Goal: Task Accomplishment & Management: Manage account settings

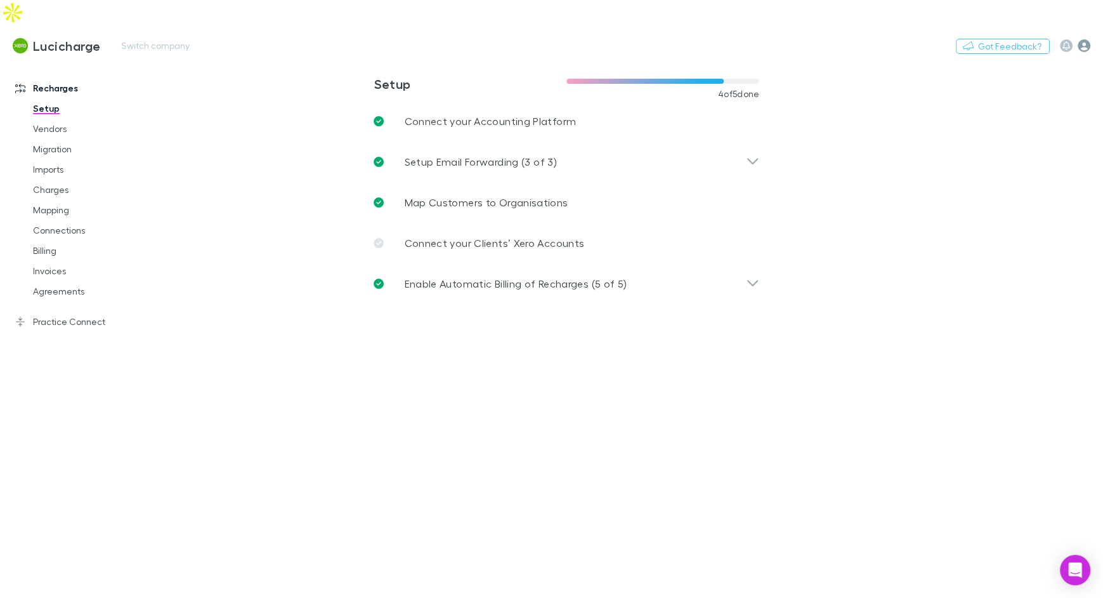
click at [1082, 39] on icon "button" at bounding box center [1084, 45] width 13 height 13
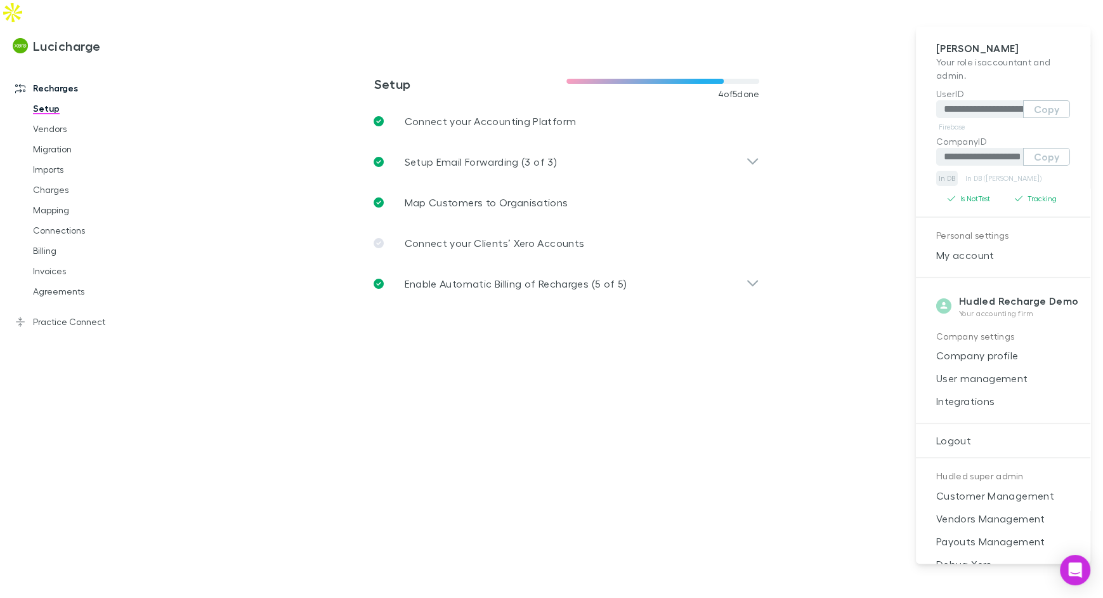
click at [951, 181] on link "In DB" at bounding box center [948, 178] width 22 height 15
click at [157, 22] on div at bounding box center [551, 299] width 1103 height 598
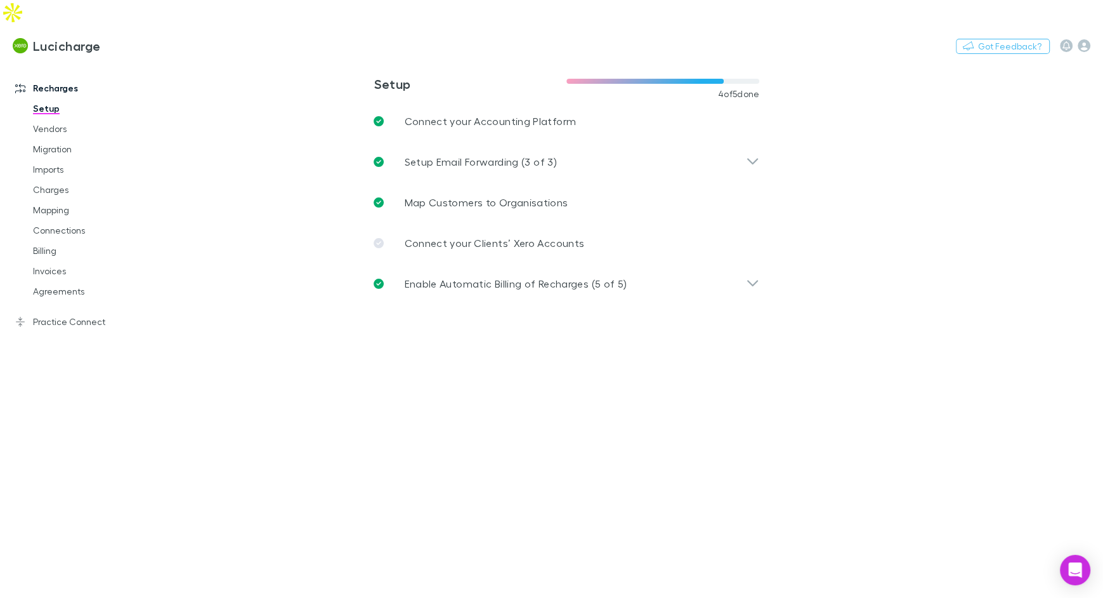
click at [141, 38] on button "Switch company" at bounding box center [156, 45] width 84 height 15
type input "******"
click at [147, 72] on p "One Advisory" at bounding box center [156, 76] width 64 height 15
click at [59, 119] on link "Vendors" at bounding box center [90, 129] width 140 height 20
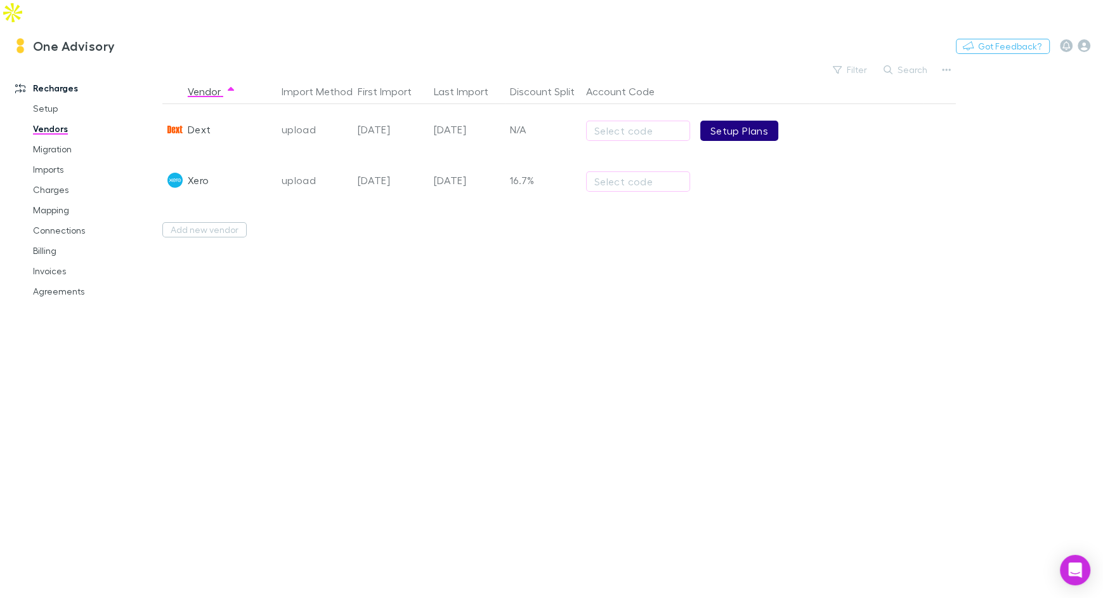
click at [728, 121] on link "Setup Plans" at bounding box center [740, 131] width 78 height 20
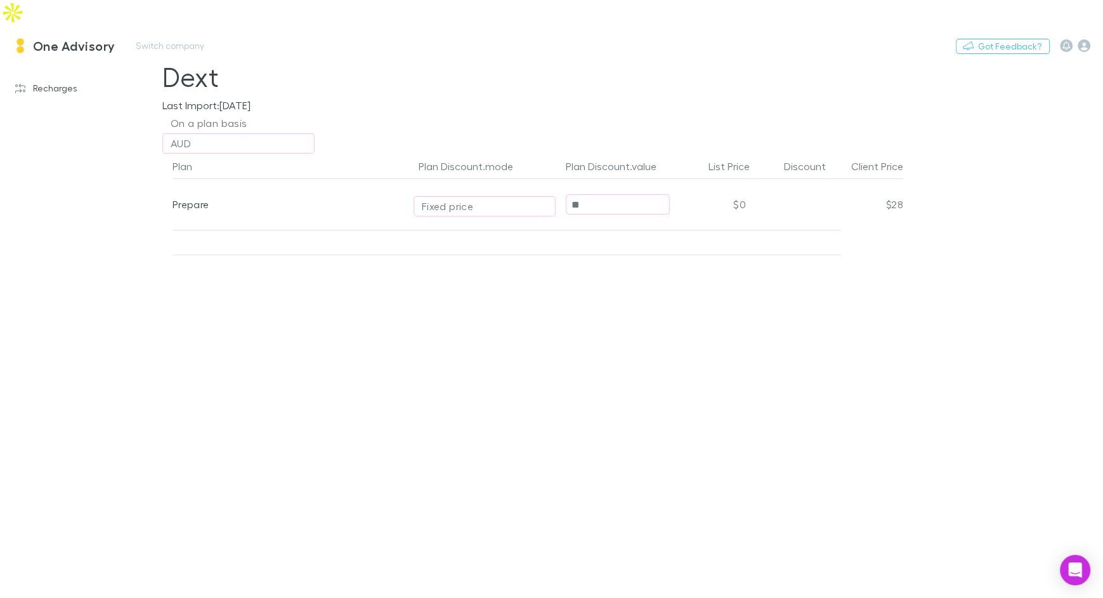
click at [81, 38] on h3 "One Advisory" at bounding box center [74, 45] width 82 height 15
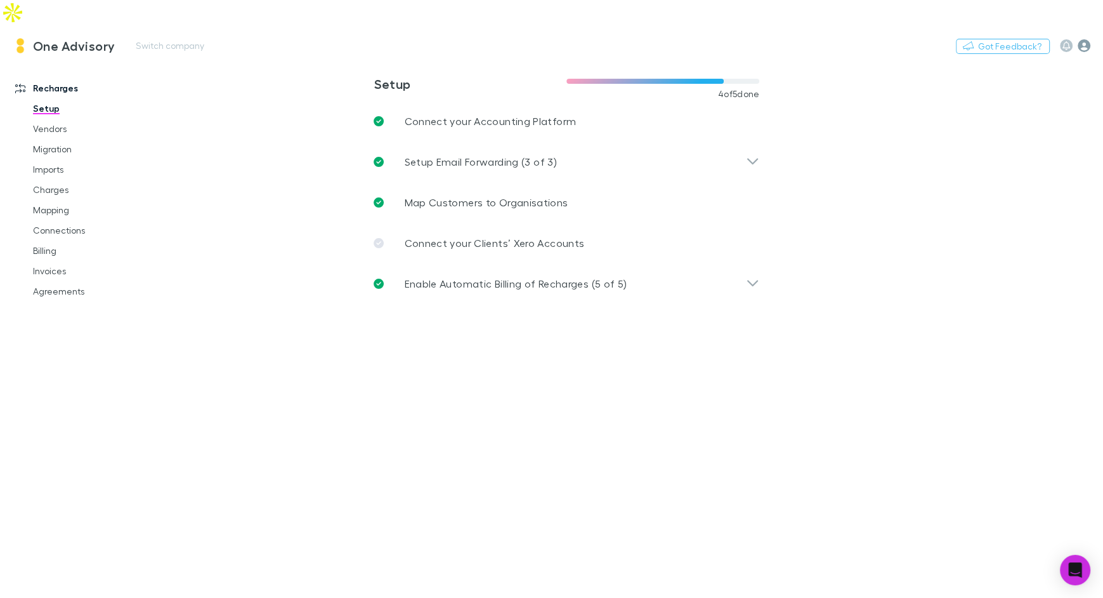
click at [1089, 39] on icon "button" at bounding box center [1084, 45] width 13 height 13
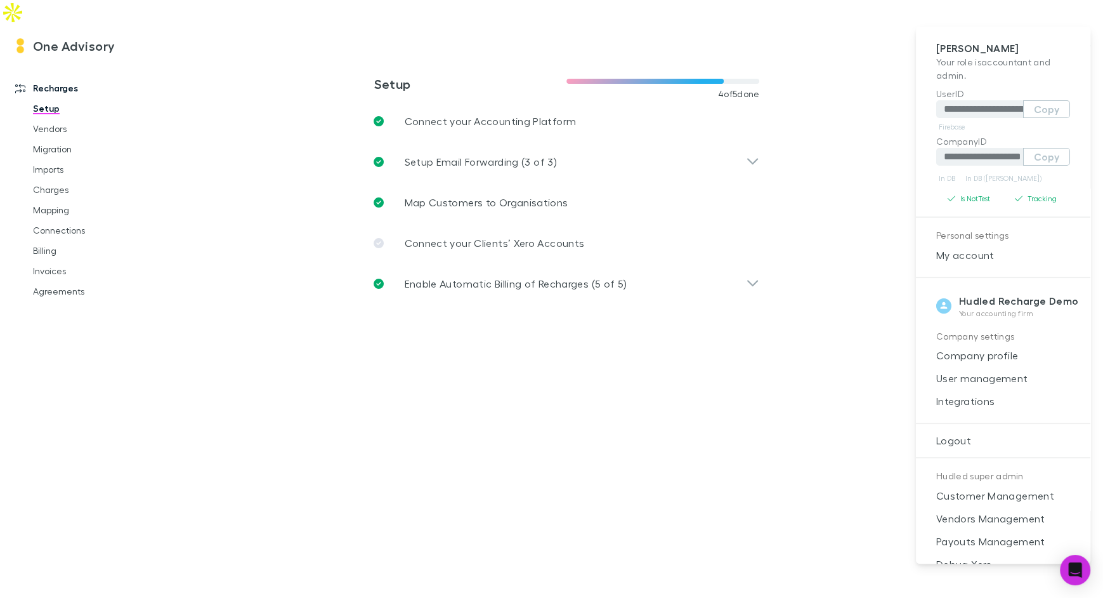
scroll to position [42, 0]
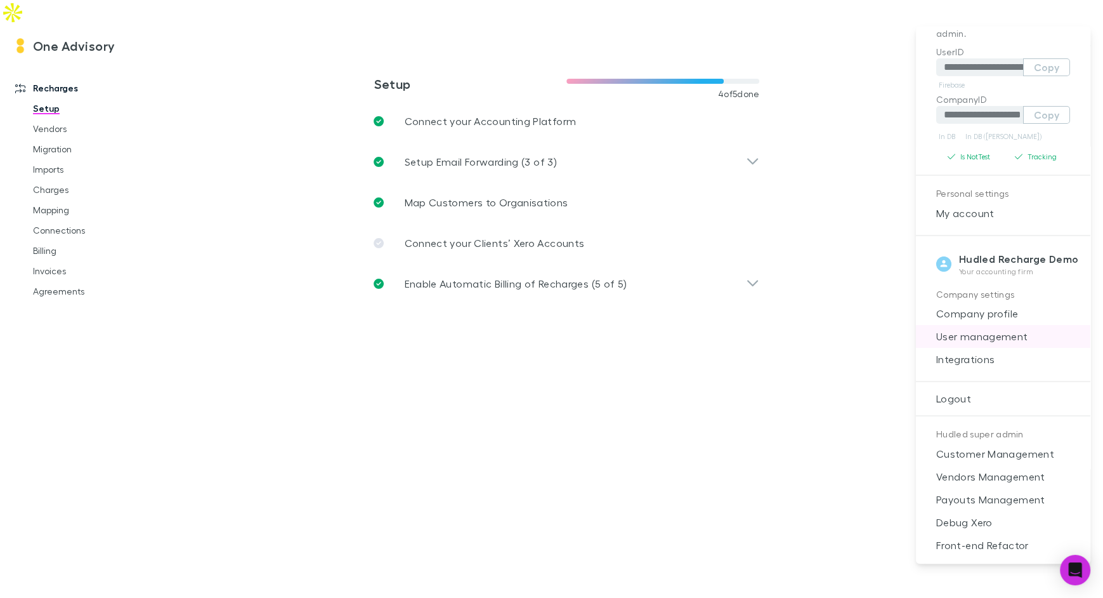
click at [989, 341] on span "User management" at bounding box center [1003, 336] width 154 height 15
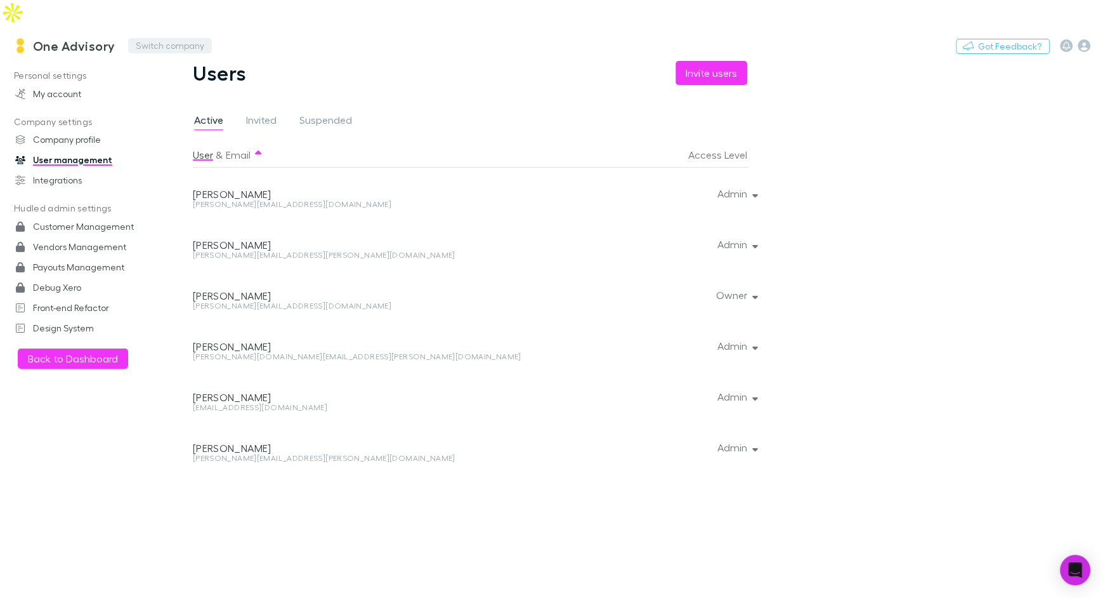
click at [192, 38] on button "Switch company" at bounding box center [170, 45] width 84 height 15
type input "****"
click at [171, 74] on p "Lucicharge" at bounding box center [164, 76] width 53 height 15
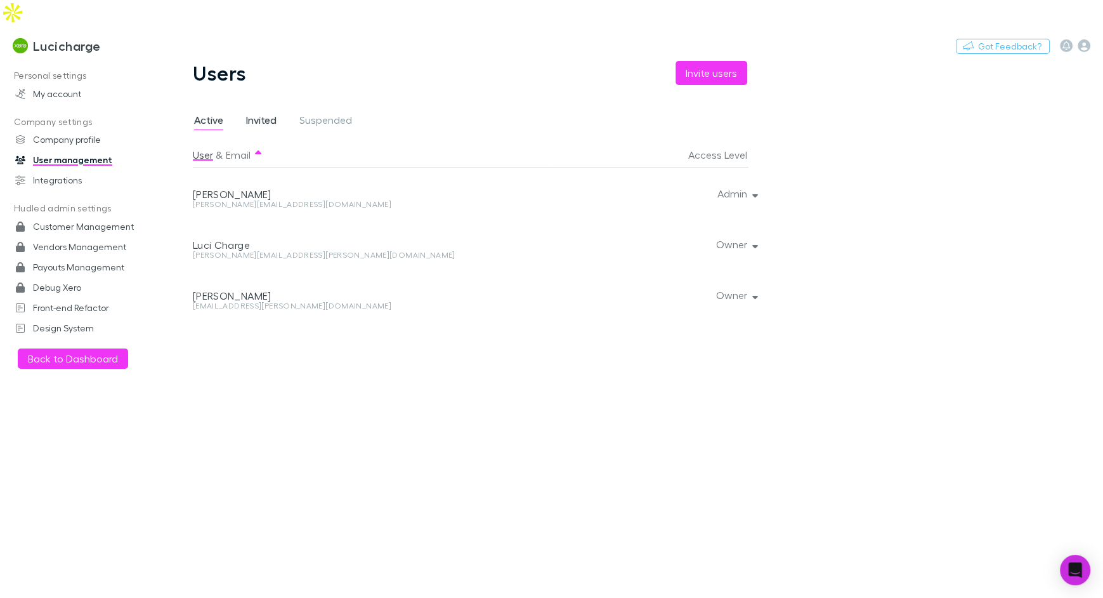
click at [265, 114] on span "Invited" at bounding box center [261, 122] width 30 height 16
click at [93, 38] on h3 "Lucicharge" at bounding box center [67, 45] width 68 height 15
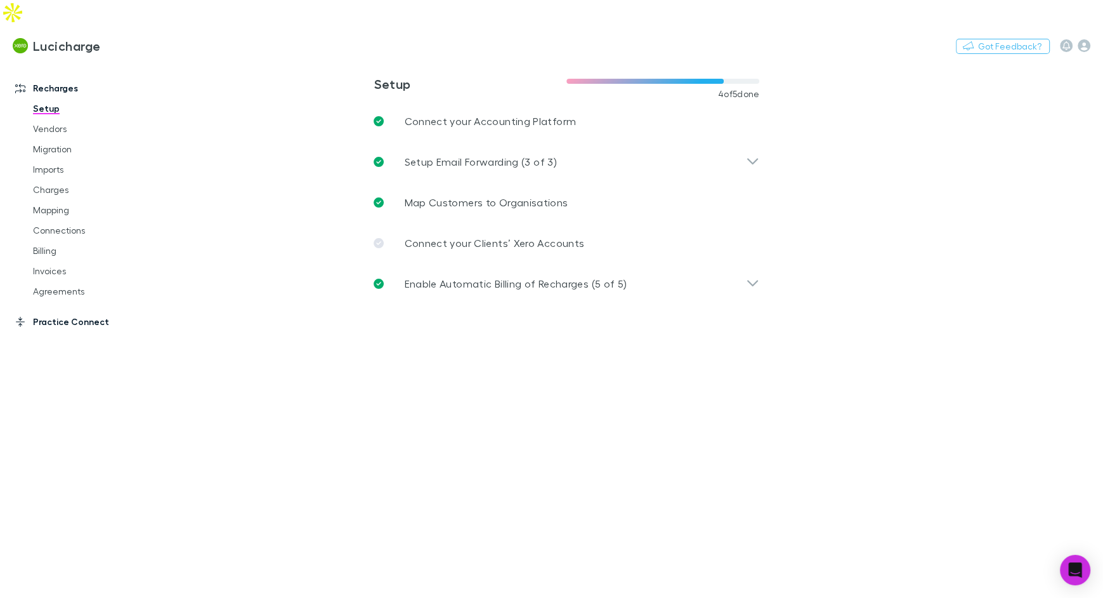
click at [76, 312] on link "Practice Connect" at bounding box center [81, 322] width 157 height 20
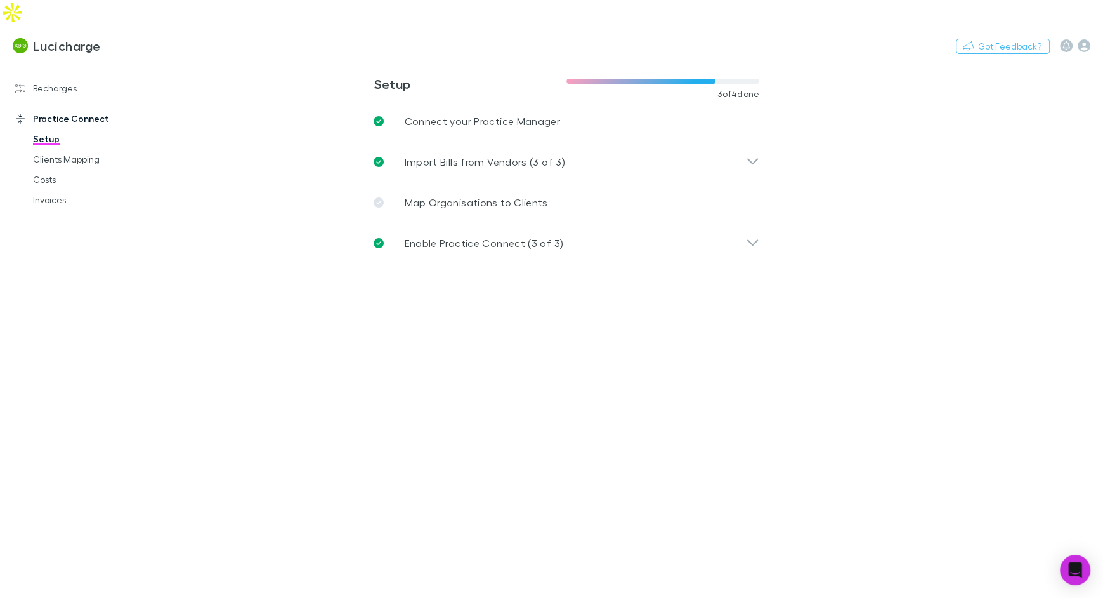
click at [77, 298] on div "Recharges Setup Vendors Migration Imports Charges Mapping Connections Billing I…" at bounding box center [81, 333] width 162 height 537
click at [100, 149] on link "Clients Mapping" at bounding box center [90, 159] width 140 height 20
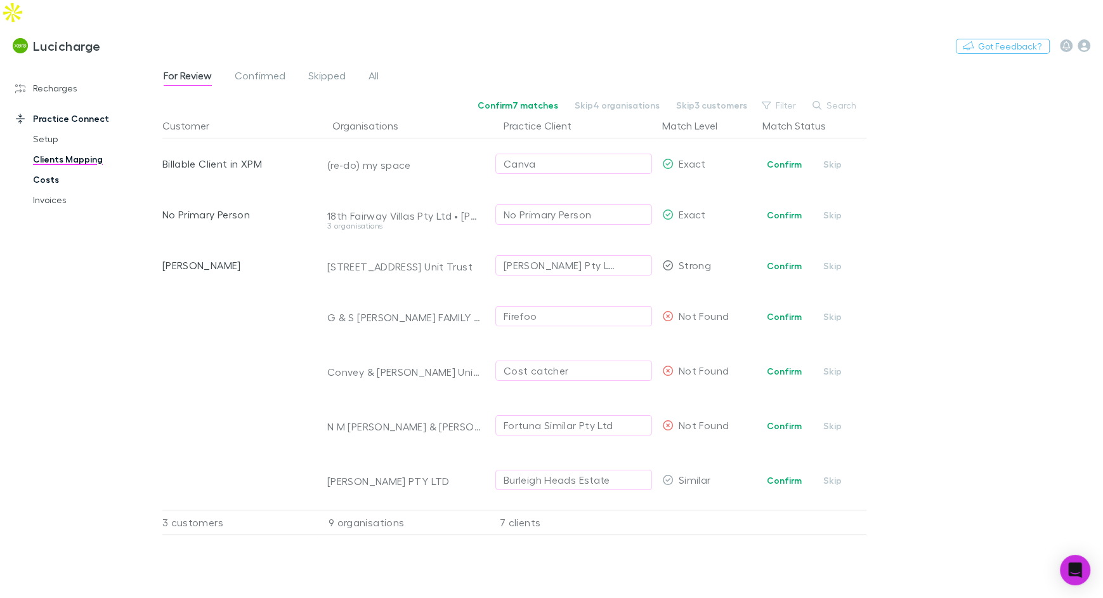
click at [56, 169] on link "Costs" at bounding box center [90, 179] width 140 height 20
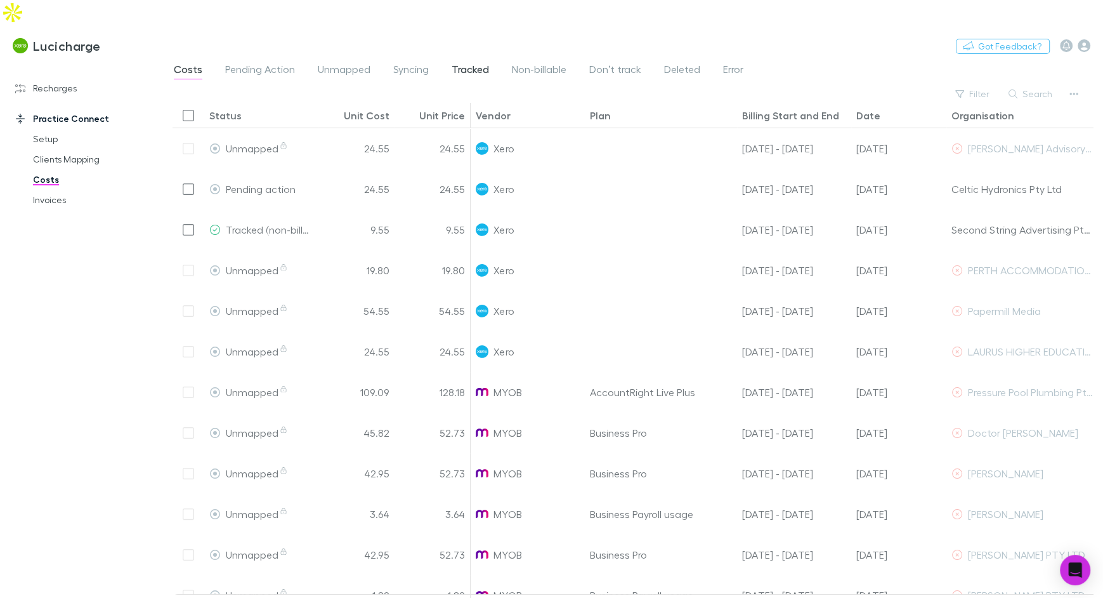
click at [482, 63] on span "Tracked" at bounding box center [470, 71] width 37 height 16
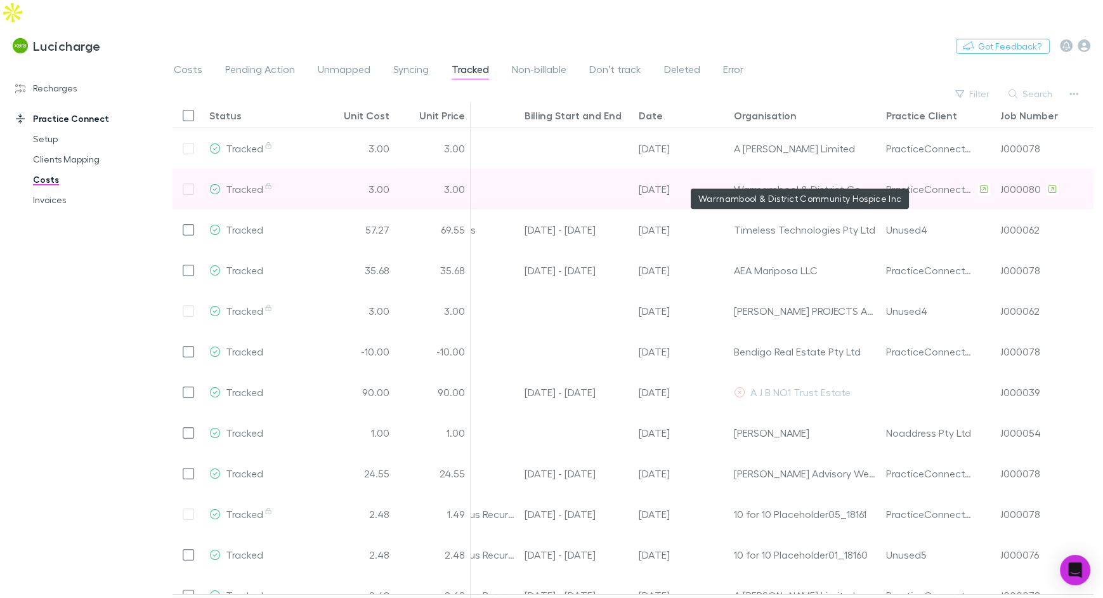
scroll to position [0, 234]
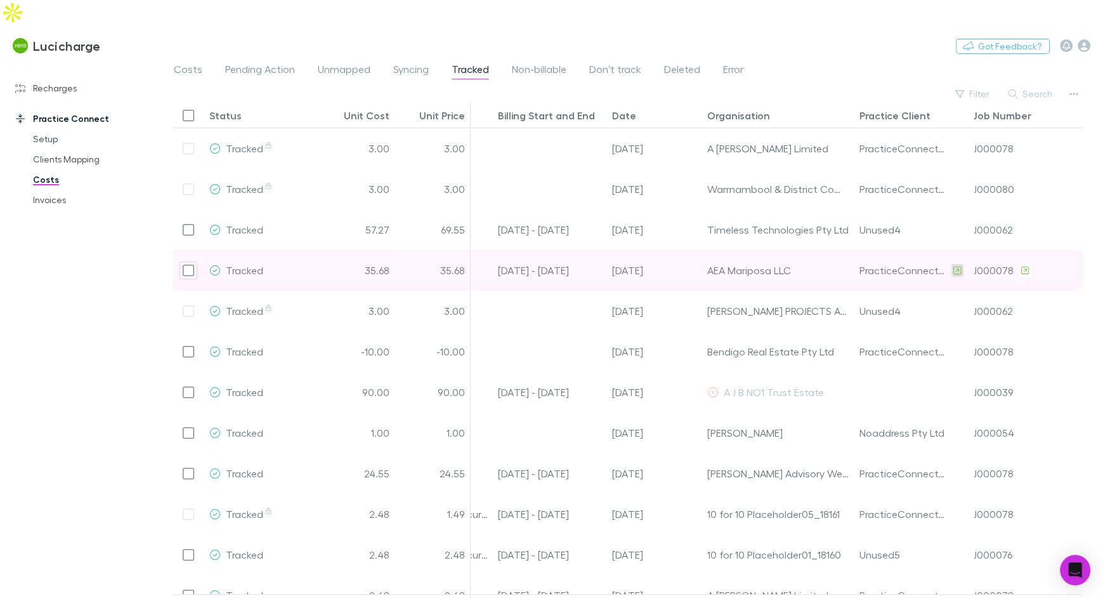
click at [957, 266] on icon at bounding box center [958, 270] width 8 height 8
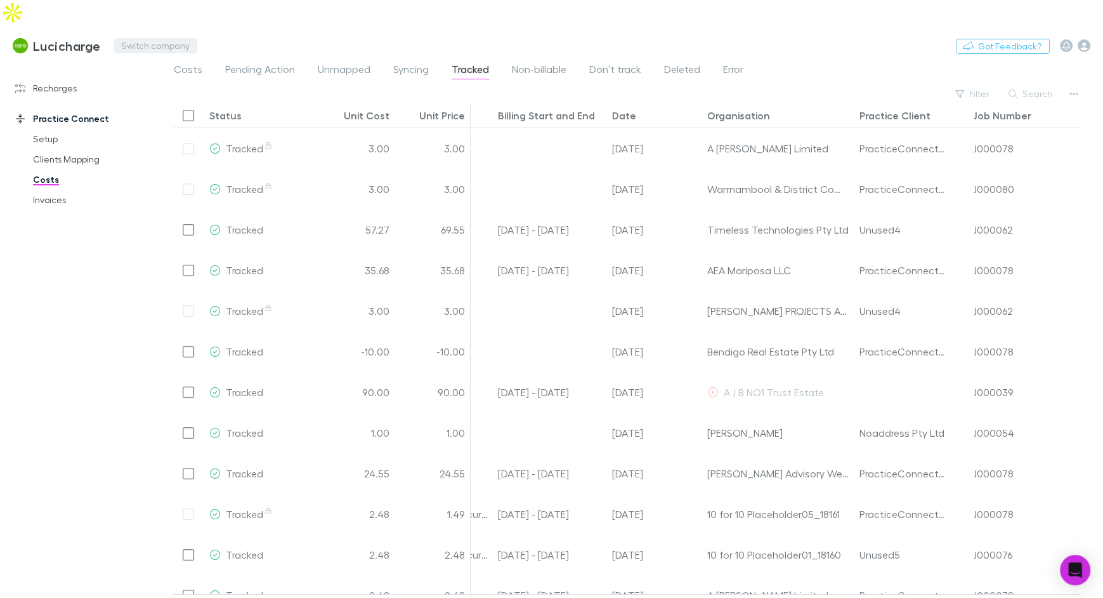
click at [148, 38] on button "Switch company" at bounding box center [156, 45] width 84 height 15
